Goal: Information Seeking & Learning: Learn about a topic

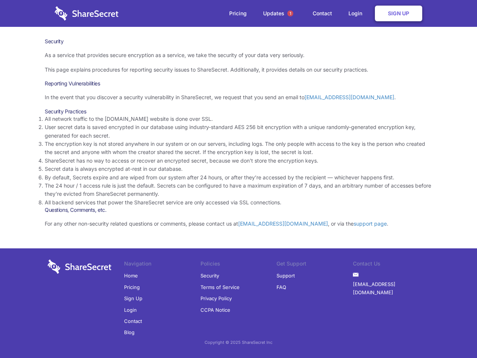
click at [239, 179] on li "By default, Secrets expire and are wiped from our system after 24 hours, or aft…" at bounding box center [239, 177] width 388 height 8
click at [290, 13] on span "1" at bounding box center [290, 13] width 6 height 6
